Goal: Task Accomplishment & Management: Use online tool/utility

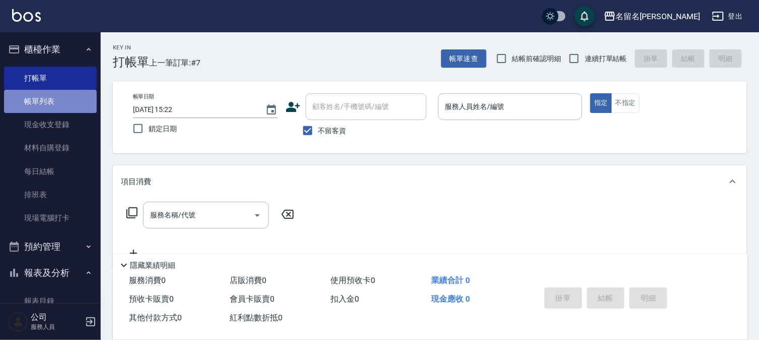
click at [67, 96] on link "帳單列表" at bounding box center [50, 101] width 93 height 23
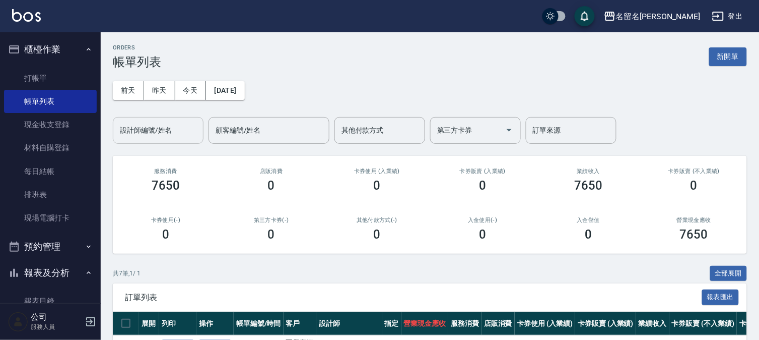
click at [177, 133] on input "設計師編號/姓名" at bounding box center [158, 130] width 82 height 18
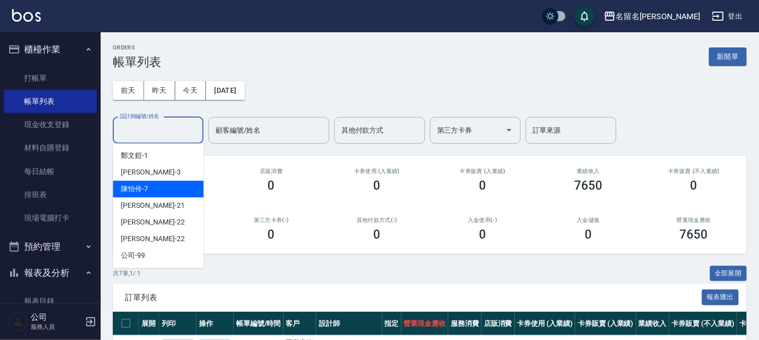
click at [168, 190] on div "[PERSON_NAME]-7" at bounding box center [158, 188] width 91 height 17
type input "陳怡伶-7"
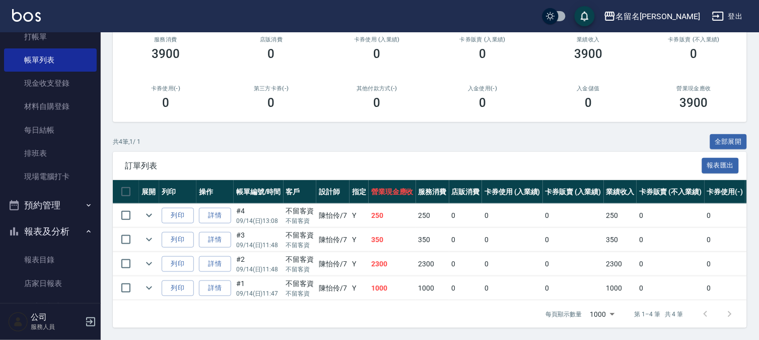
scroll to position [193, 0]
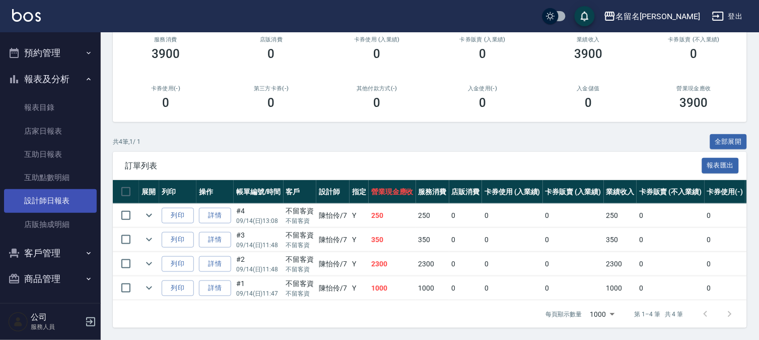
click at [73, 198] on link "設計師日報表" at bounding box center [50, 200] width 93 height 23
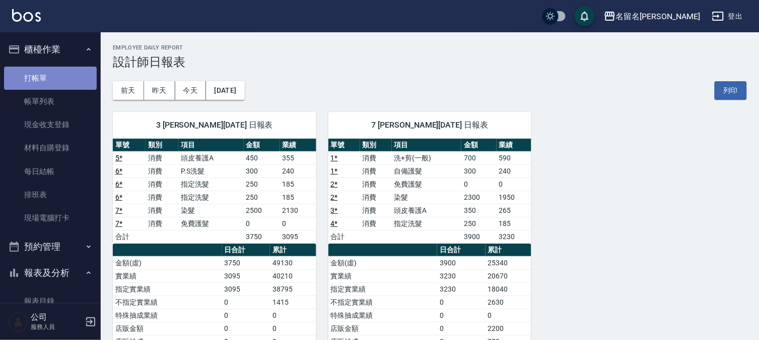
click at [72, 81] on link "打帳單" at bounding box center [50, 77] width 93 height 23
